Goal: Find contact information: Find specific page/section

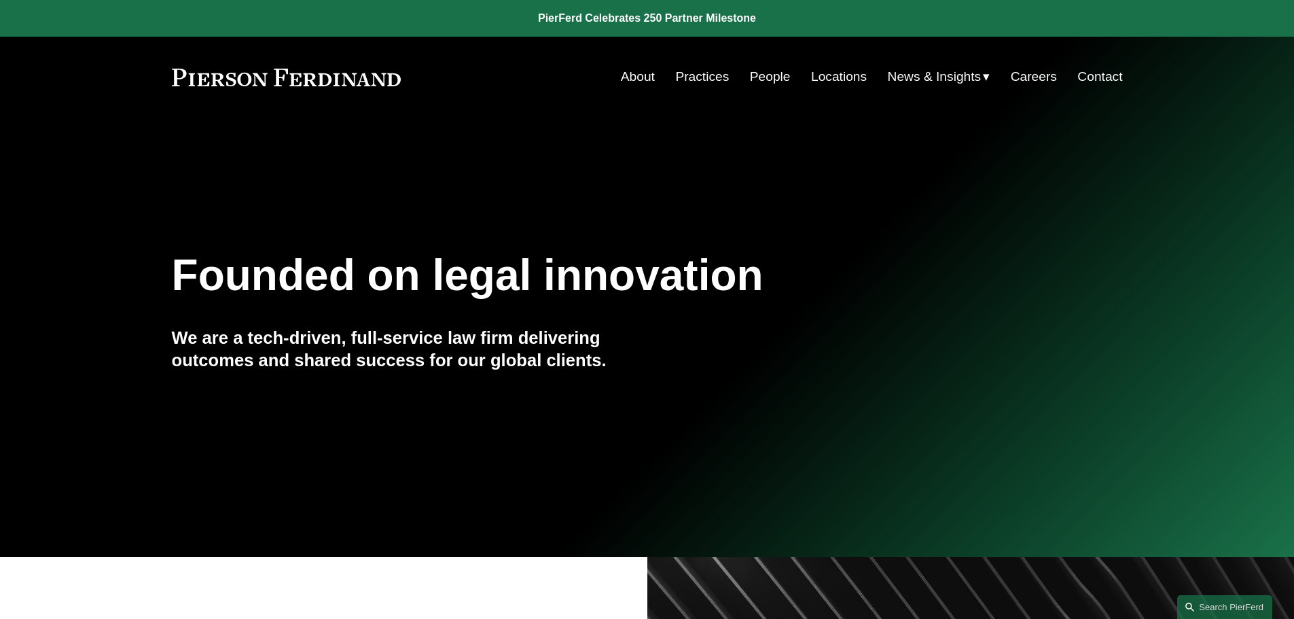
drag, startPoint x: 1293, startPoint y: 92, endPoint x: 1284, endPoint y: 319, distance: 227.0
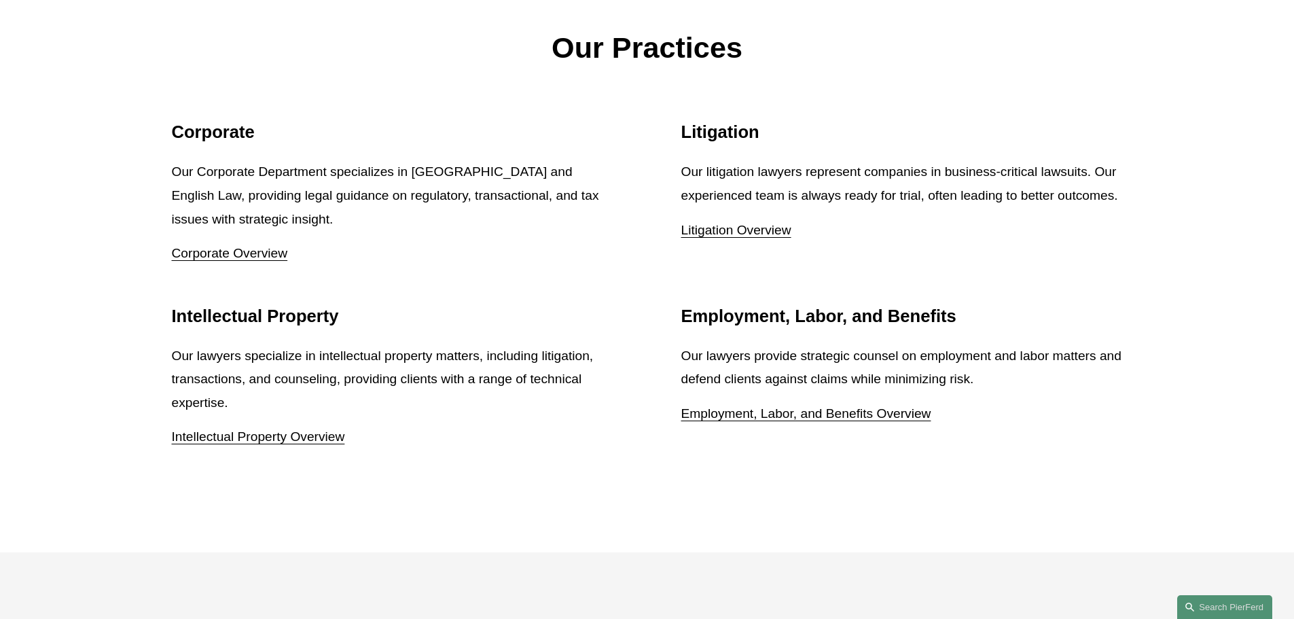
scroll to position [2486, 0]
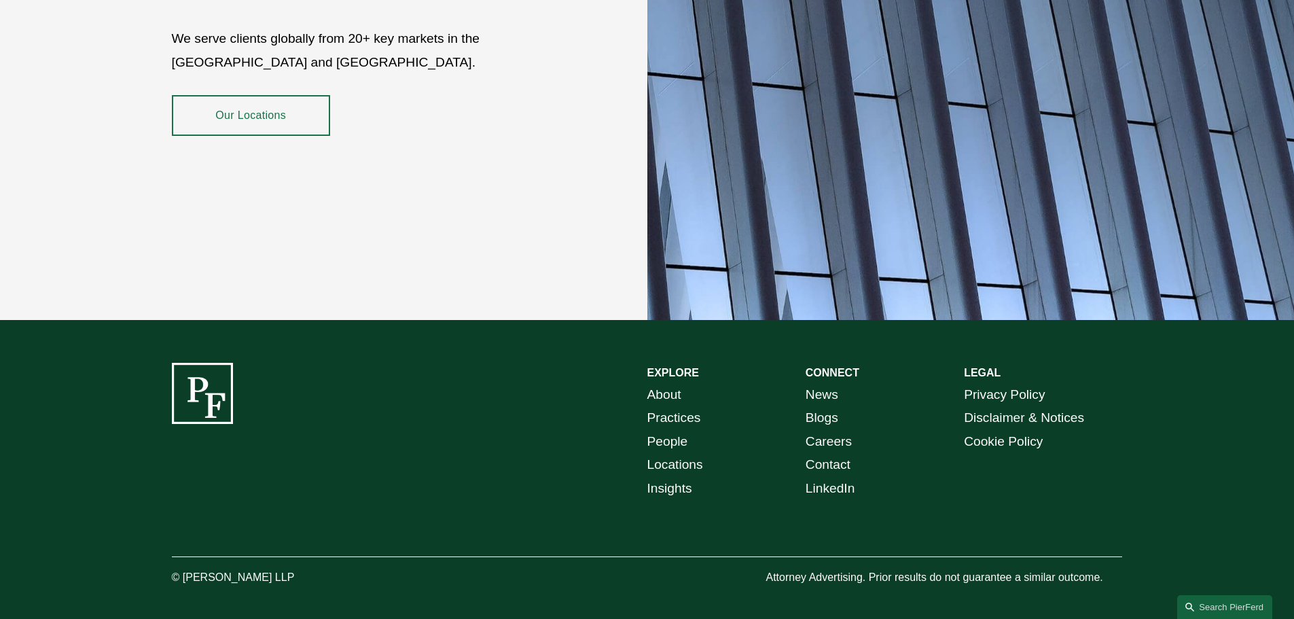
click at [966, 488] on div "EXPLORE CONNECT About Practices People Locations Insights News Blogs Careers Co…" at bounding box center [647, 475] width 1294 height 225
click at [674, 388] on link "About" at bounding box center [664, 395] width 34 height 24
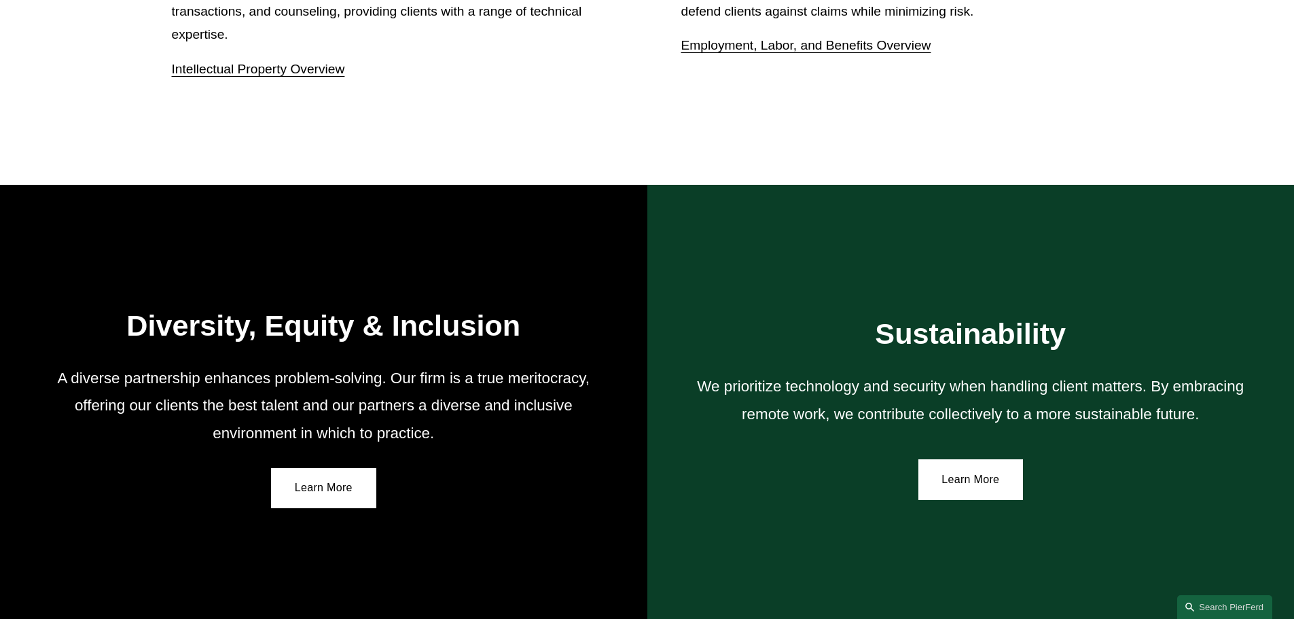
scroll to position [2509, 0]
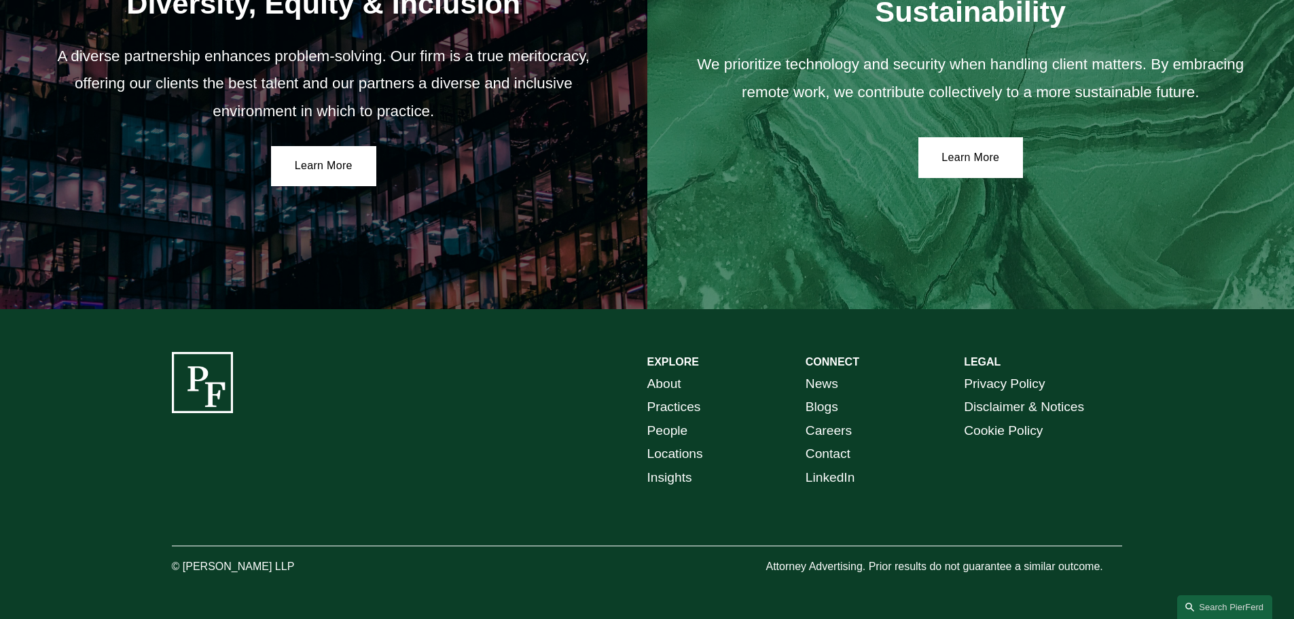
click at [680, 427] on link "People" at bounding box center [667, 431] width 41 height 24
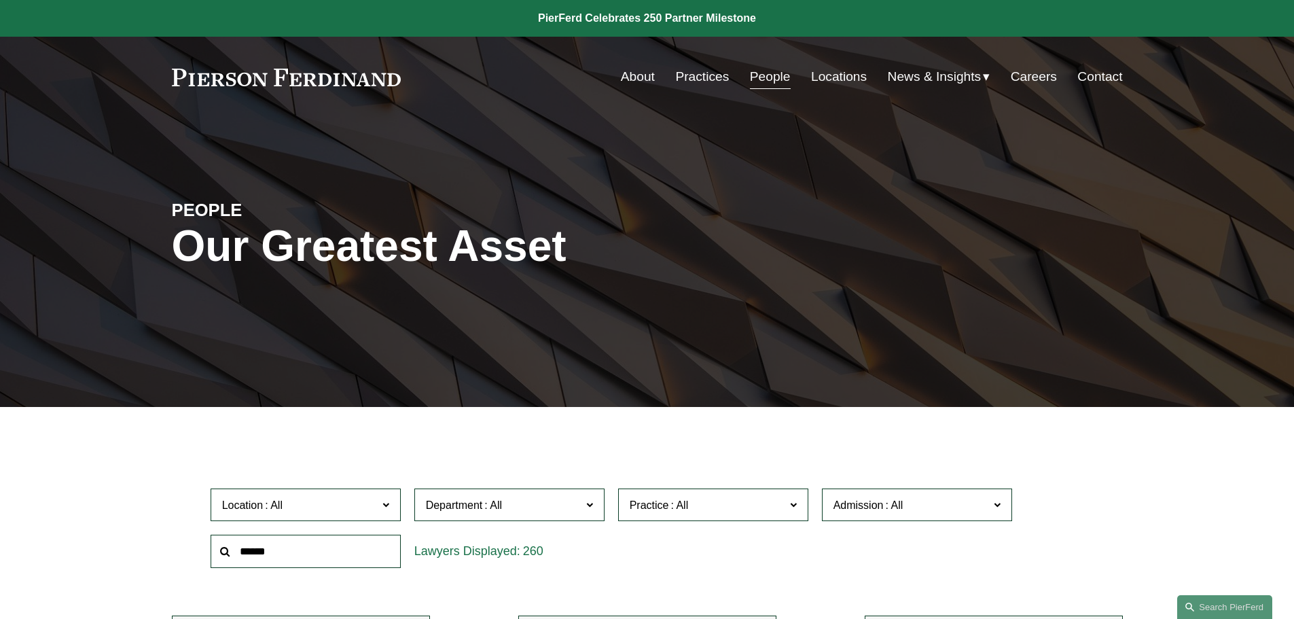
scroll to position [204, 0]
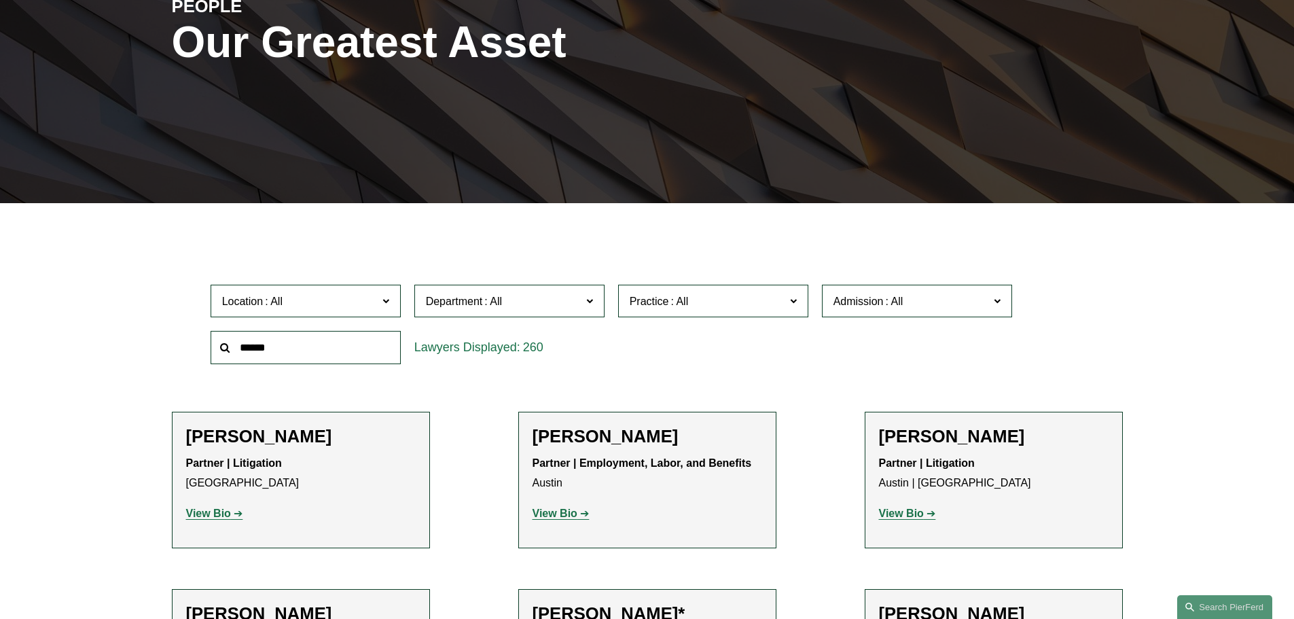
click at [337, 337] on input "text" at bounding box center [306, 347] width 190 height 33
type input "******"
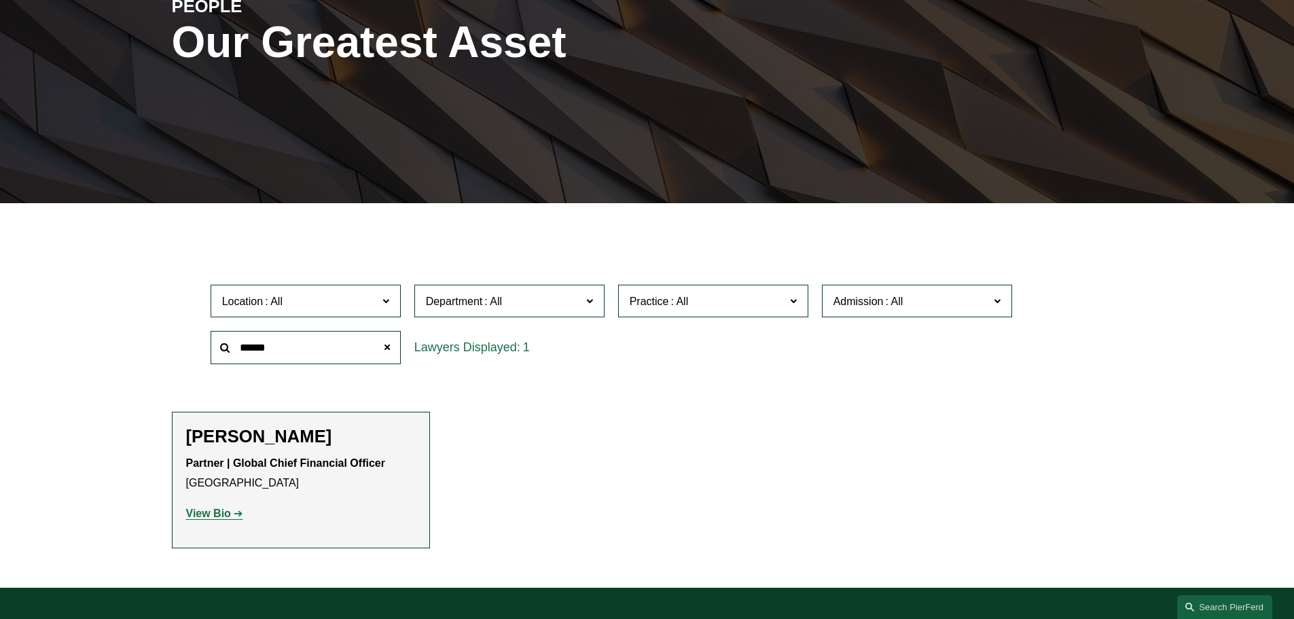
click at [338, 420] on li "Meredith W. Mendes Partner | Global Chief Financial Officer Chicago View Bio Lo…" at bounding box center [301, 480] width 258 height 137
click at [327, 423] on li "Meredith W. Mendes Partner | Global Chief Financial Officer Chicago View Bio Lo…" at bounding box center [301, 480] width 258 height 137
click at [322, 437] on h2 "Meredith W. Mendes" at bounding box center [301, 436] width 230 height 21
click at [204, 508] on strong "View Bio" at bounding box center [208, 513] width 45 height 12
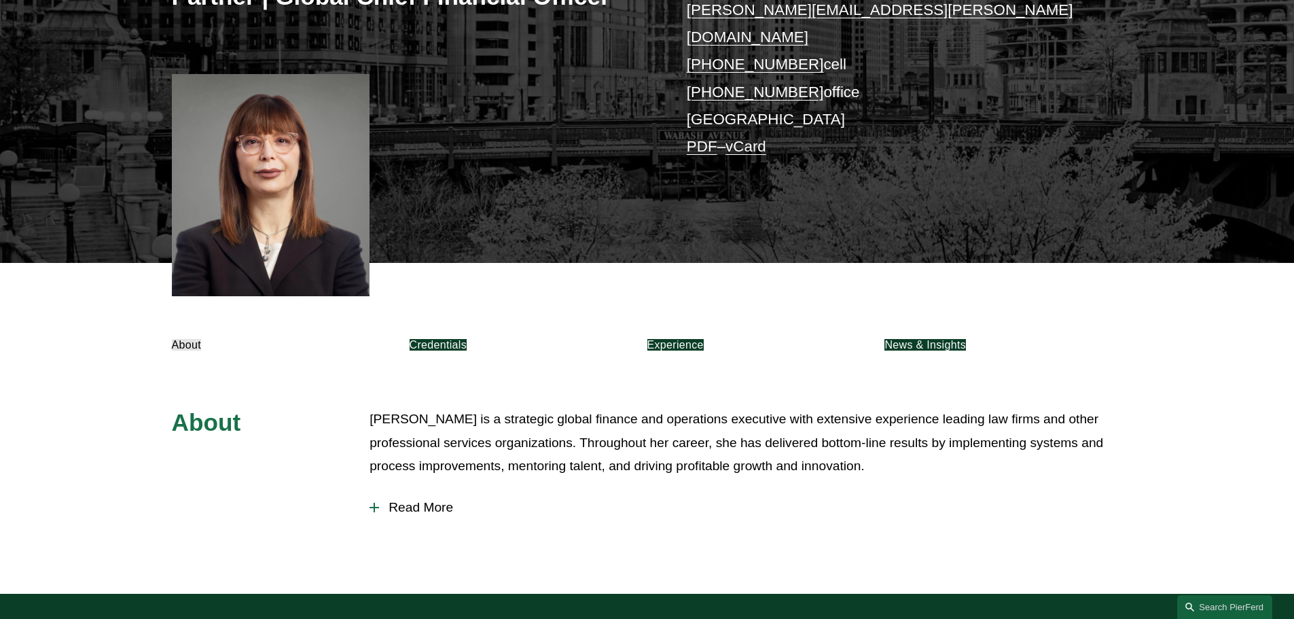
scroll to position [408, 0]
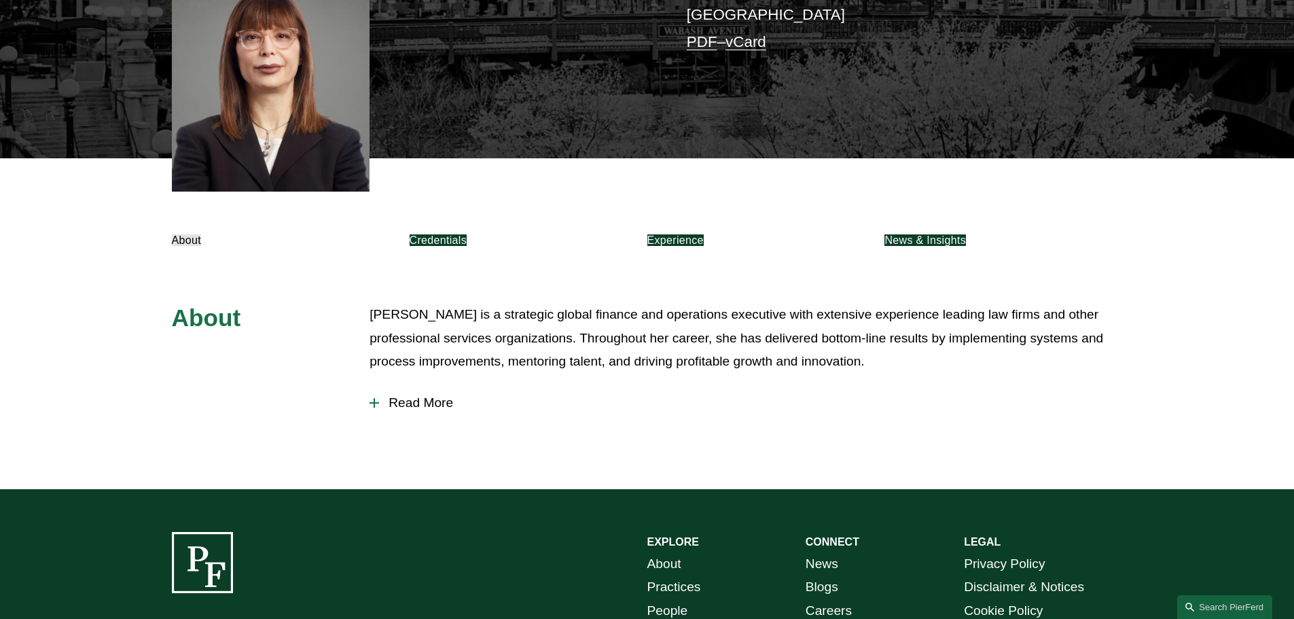
drag, startPoint x: 433, startPoint y: 374, endPoint x: 750, endPoint y: 354, distance: 318.5
click at [433, 385] on button "Read More" at bounding box center [745, 402] width 753 height 35
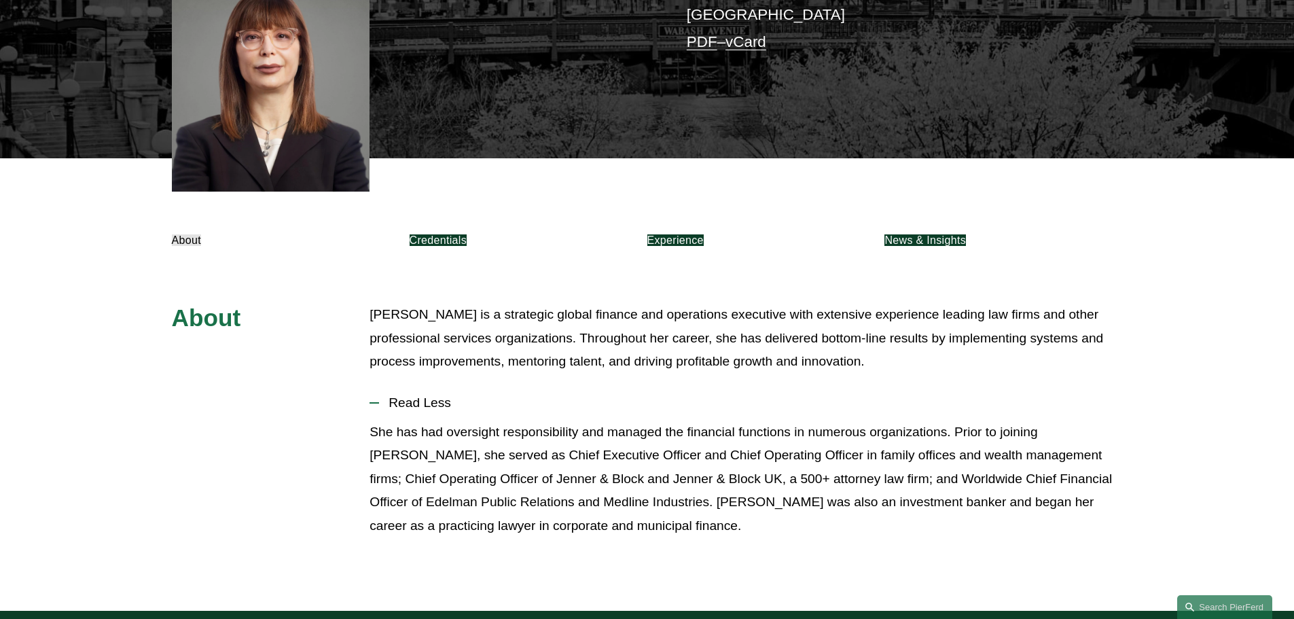
click at [704, 234] on link "Experience" at bounding box center [675, 240] width 56 height 12
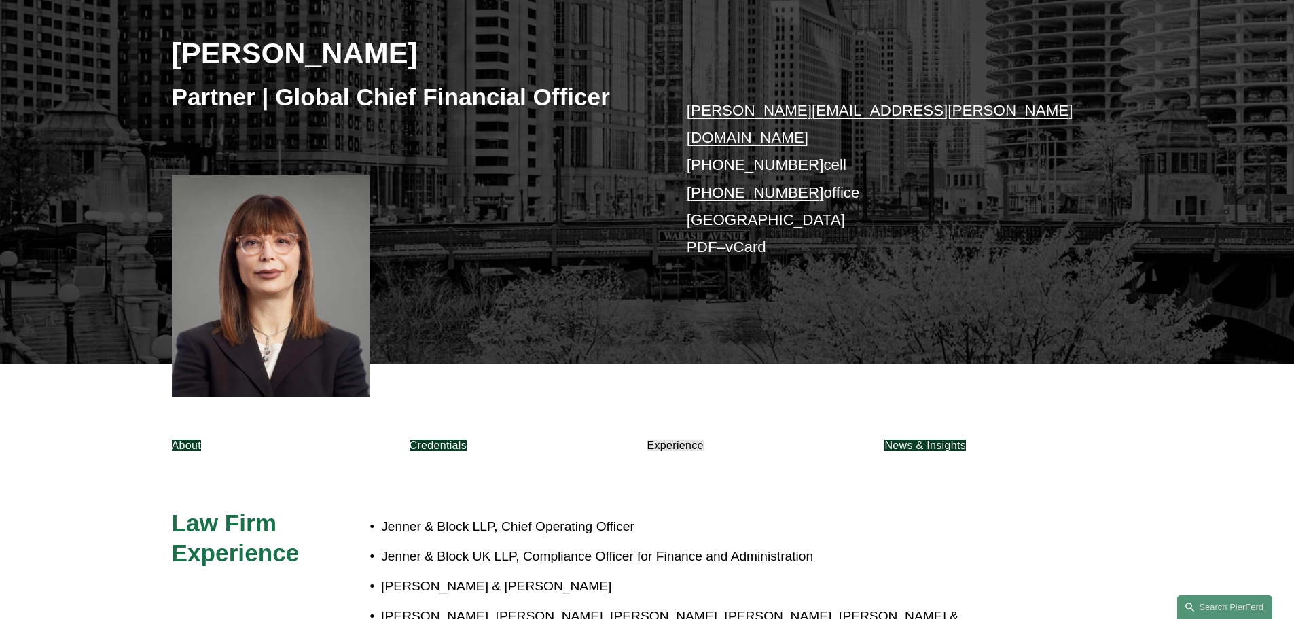
scroll to position [196, 0]
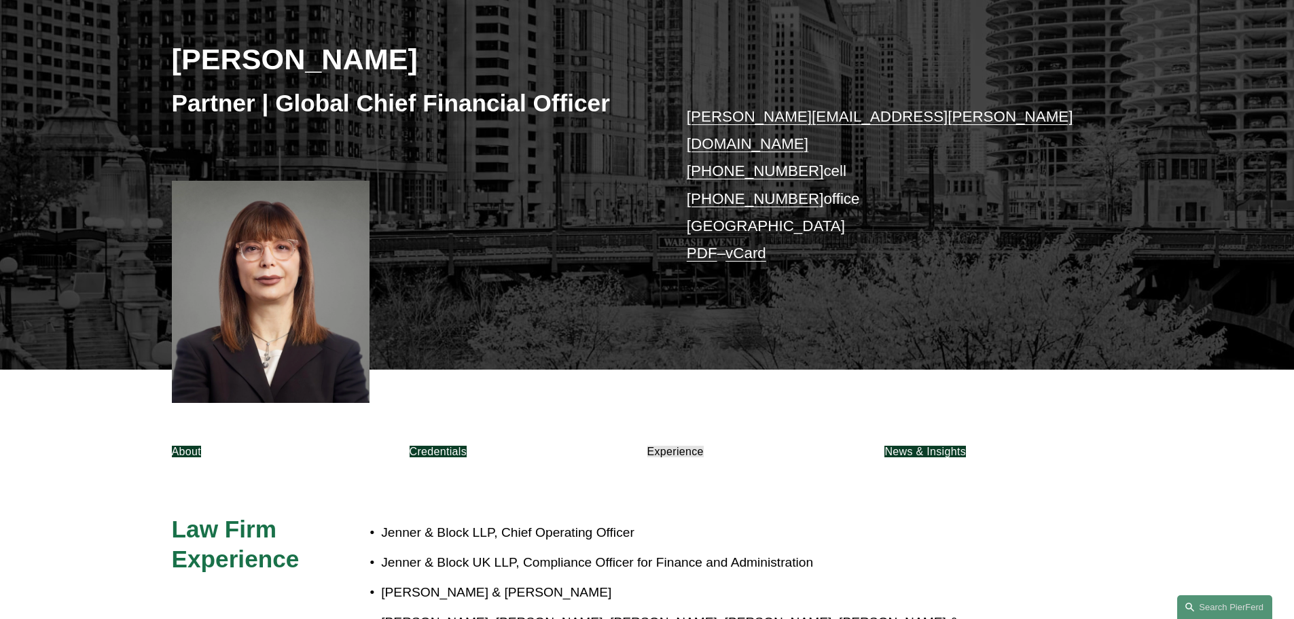
click at [467, 446] on link "Credentials" at bounding box center [438, 452] width 57 height 12
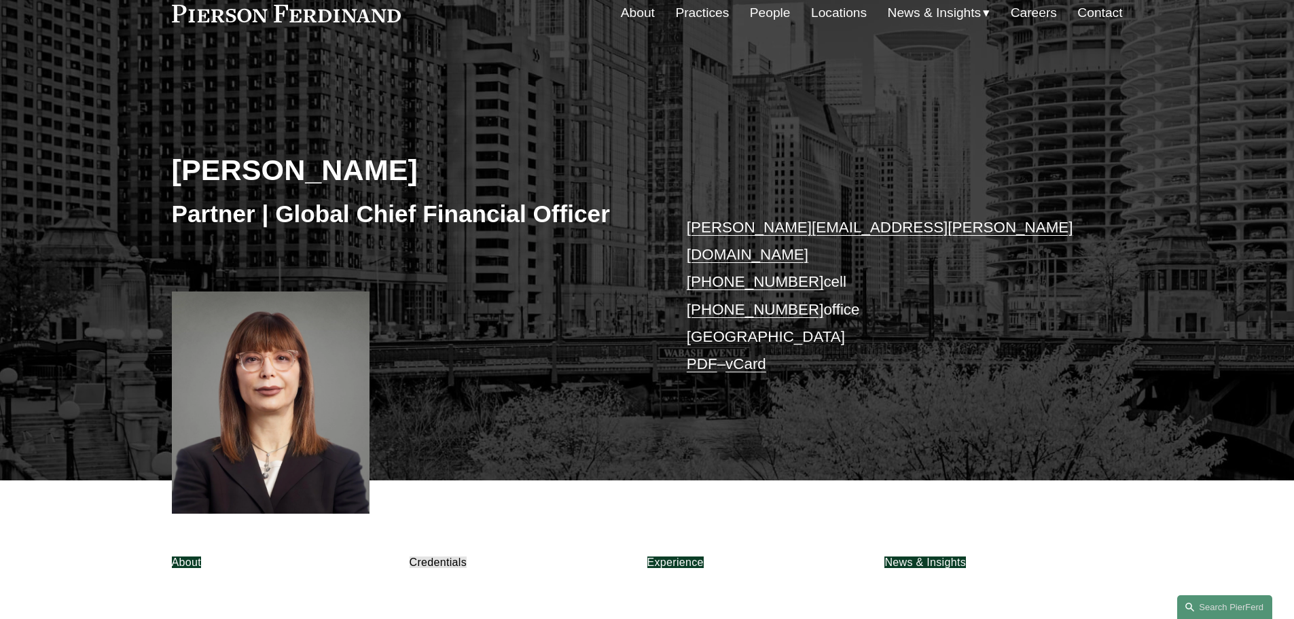
scroll to position [0, 0]
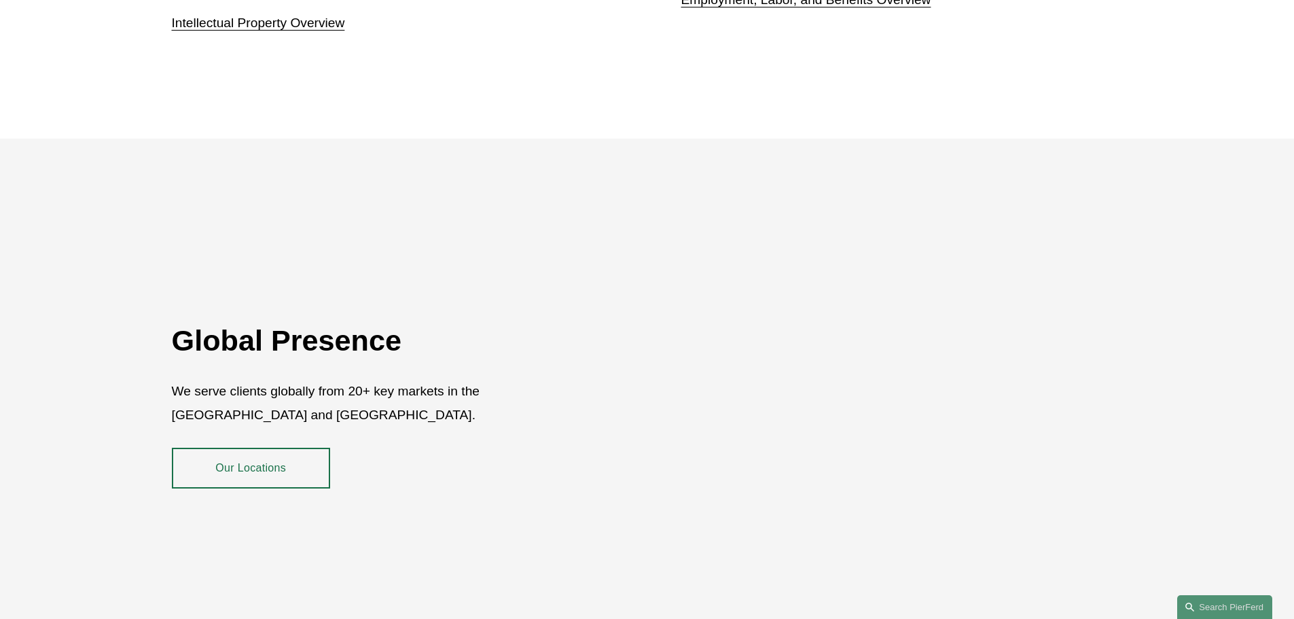
scroll to position [2486, 0]
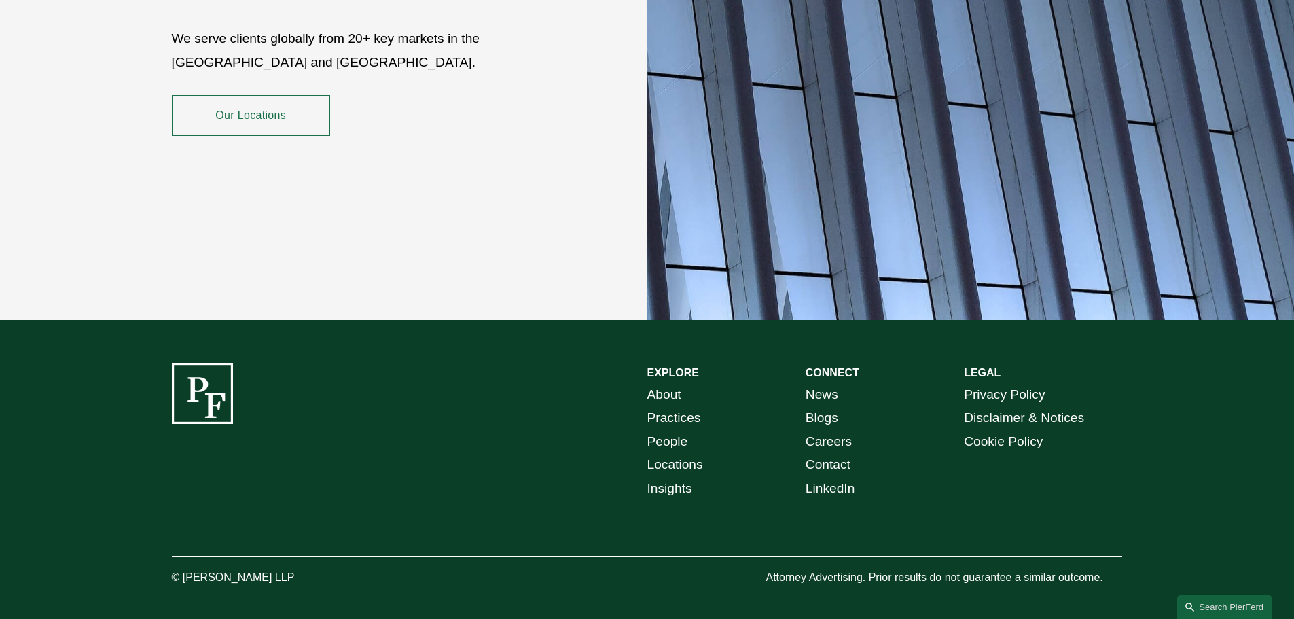
drag, startPoint x: 748, startPoint y: 129, endPoint x: 736, endPoint y: 413, distance: 284.2
click at [995, 383] on link "Privacy Policy" at bounding box center [1004, 395] width 81 height 24
click at [993, 408] on link "Disclaimer & Notices" at bounding box center [1024, 418] width 120 height 24
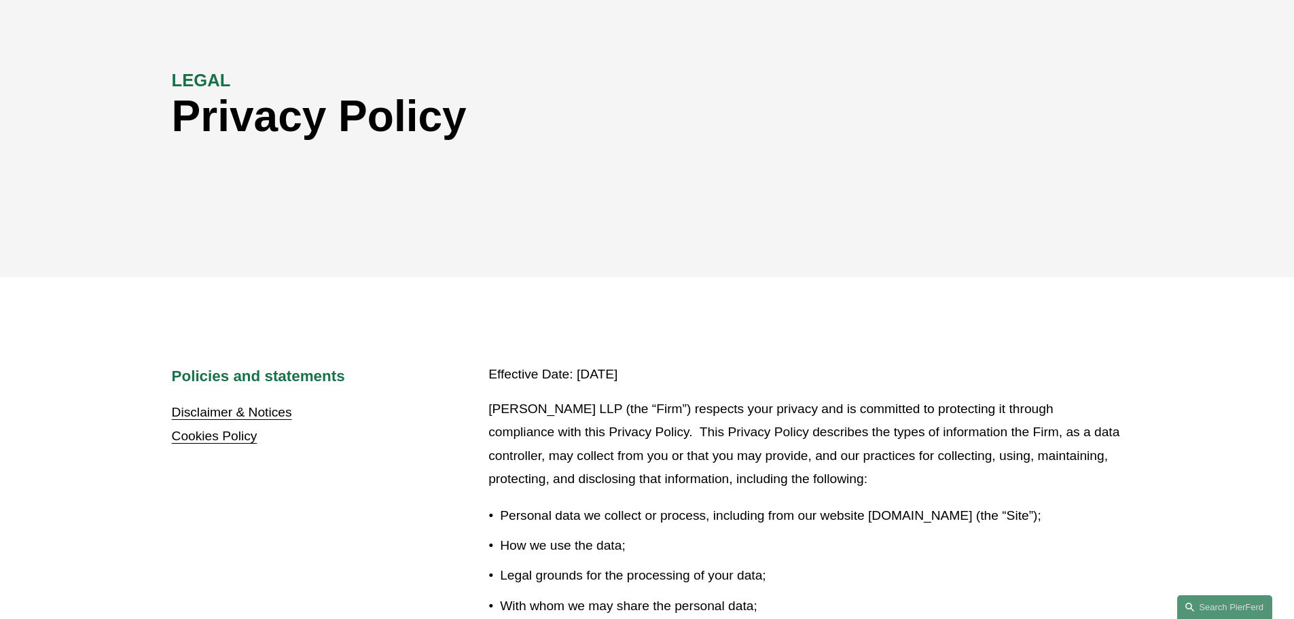
scroll to position [136, 0]
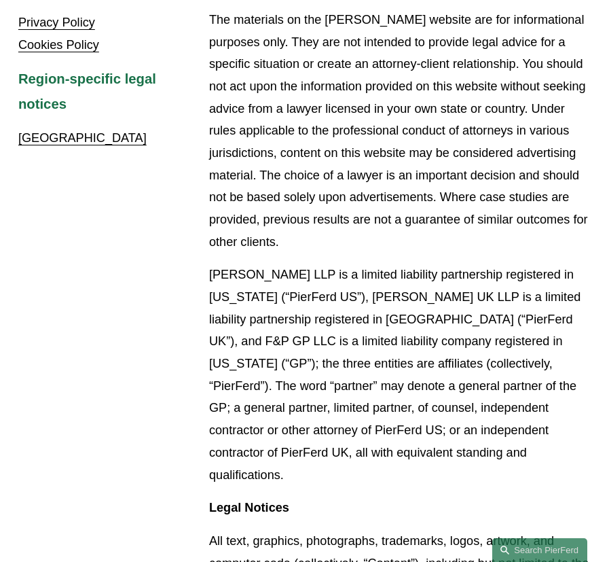
scroll to position [340, 0]
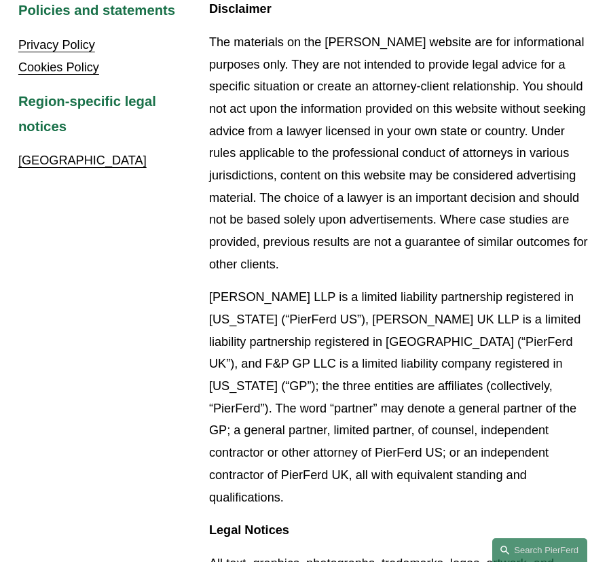
click at [147, 268] on div "Policies and statements Privacy Policy Cookies Policy Region-specific legal not…" at bounding box center [304, 568] width 609 height 1141
click at [424, 275] on p "The materials on the [PERSON_NAME] website are for informational purposes only.…" at bounding box center [400, 153] width 382 height 244
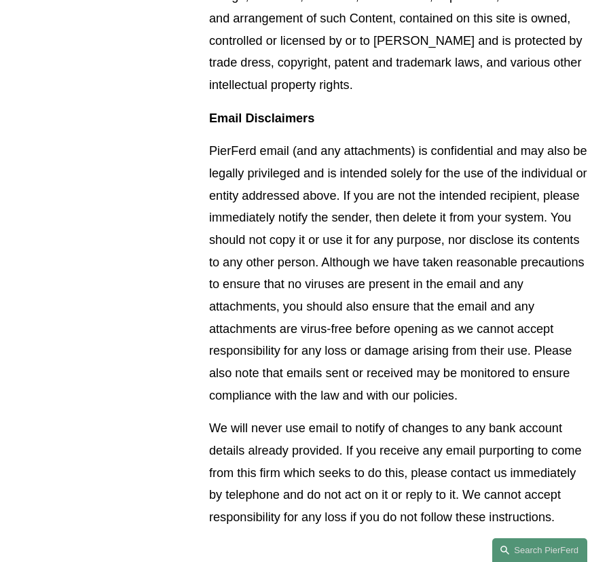
scroll to position [1190, 0]
